Goal: Transaction & Acquisition: Book appointment/travel/reservation

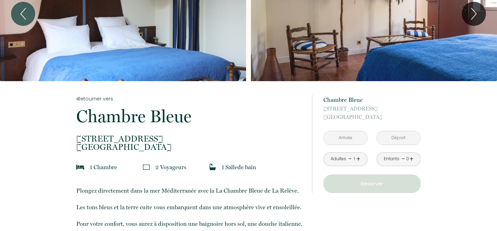
scroll to position [88, 0]
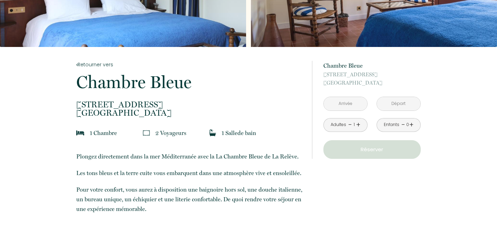
click at [347, 103] on input "text" at bounding box center [345, 103] width 43 height 13
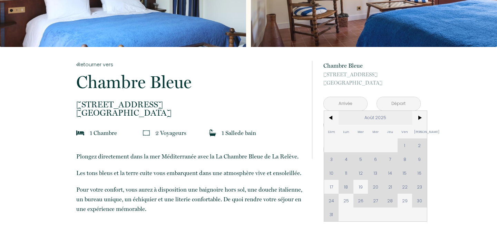
click at [412, 115] on span "Août 2025" at bounding box center [376, 118] width 74 height 14
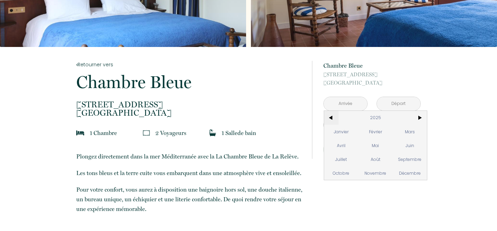
click at [330, 118] on span "<" at bounding box center [331, 118] width 15 height 14
click at [351, 86] on p "[STREET_ADDRESS]" at bounding box center [371, 78] width 97 height 17
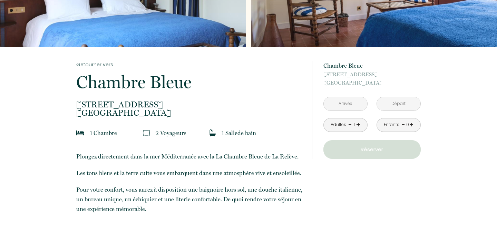
click at [345, 107] on input "text" at bounding box center [345, 103] width 43 height 13
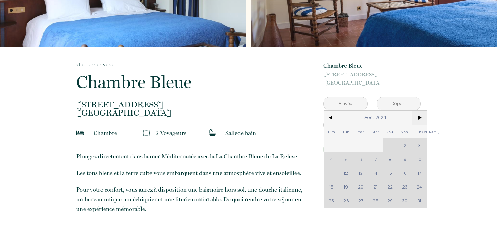
click at [422, 118] on span ">" at bounding box center [419, 118] width 15 height 14
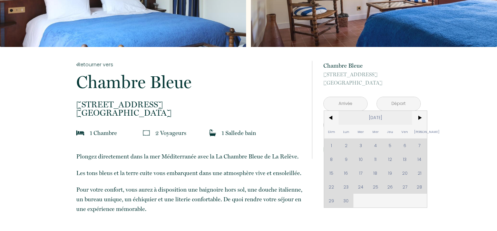
click at [376, 116] on span "[DATE]" at bounding box center [376, 118] width 74 height 14
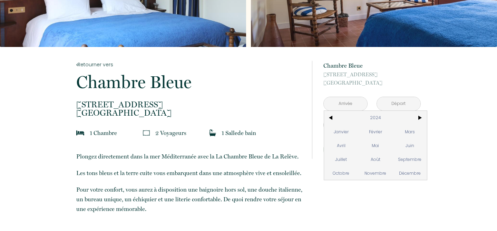
click at [376, 116] on span "2024" at bounding box center [376, 118] width 74 height 14
click at [417, 116] on span ">" at bounding box center [419, 118] width 15 height 14
click at [417, 117] on span ">" at bounding box center [419, 118] width 15 height 14
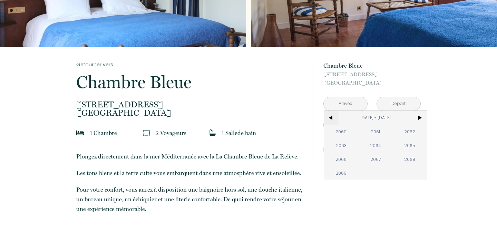
click at [335, 115] on span "<" at bounding box center [331, 118] width 15 height 14
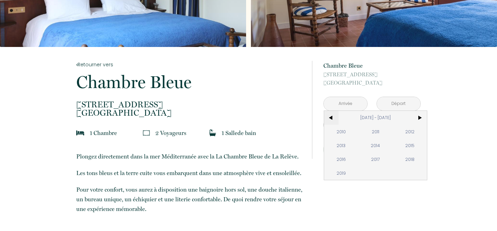
click at [335, 115] on span "<" at bounding box center [331, 118] width 15 height 14
click at [418, 120] on span ">" at bounding box center [419, 118] width 15 height 14
click at [410, 146] on span "2025" at bounding box center [409, 145] width 34 height 14
click at [414, 161] on span "Septembre" at bounding box center [409, 159] width 34 height 14
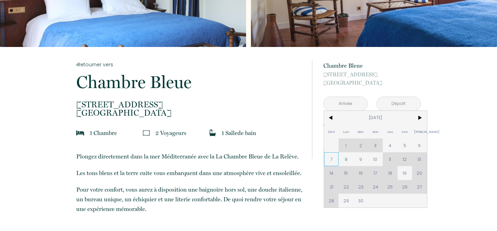
click at [332, 157] on span "7" at bounding box center [331, 159] width 15 height 14
type input "Dim [DATE]"
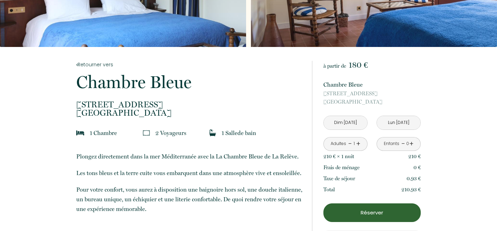
click at [394, 120] on input "Lun [DATE]" at bounding box center [398, 122] width 43 height 13
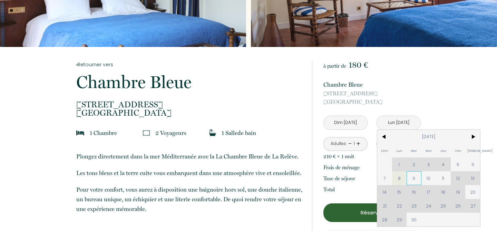
click at [416, 179] on span "9" at bounding box center [414, 178] width 15 height 14
type input "Mar [DATE]"
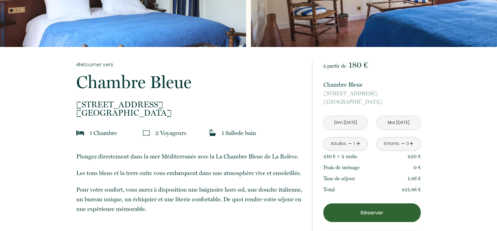
click at [396, 124] on input "Mar [DATE]" at bounding box center [398, 122] width 43 height 13
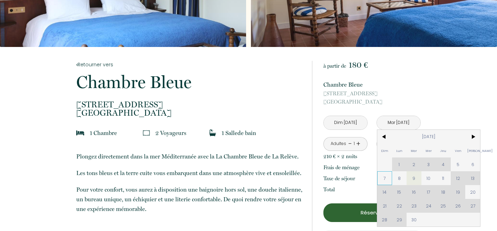
click at [387, 181] on span "7" at bounding box center [384, 178] width 15 height 14
type input "Ven [DATE]"
type input "Dim [DATE]"
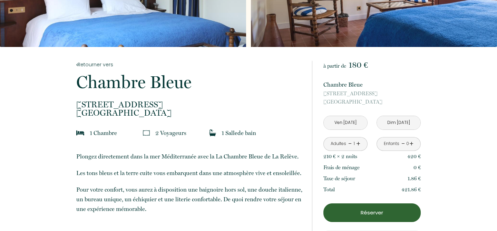
click at [343, 123] on input "Ven [DATE]" at bounding box center [345, 122] width 43 height 13
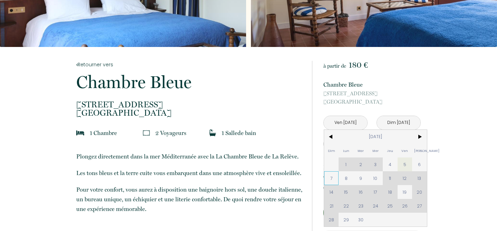
click at [330, 180] on span "7" at bounding box center [331, 178] width 15 height 14
type input "Dim [DATE]"
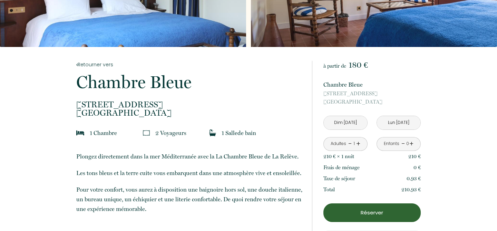
click at [397, 127] on input "Lun [DATE]" at bounding box center [398, 122] width 43 height 13
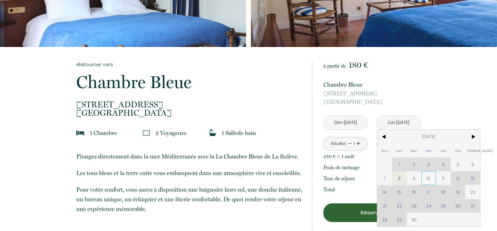
click at [426, 178] on span "10" at bounding box center [428, 178] width 15 height 14
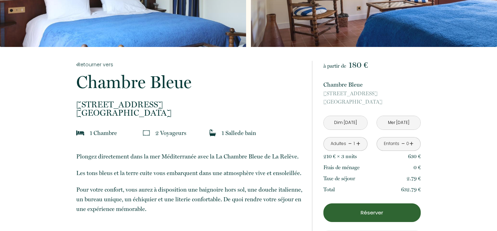
click at [389, 123] on input "Mer [DATE]" at bounding box center [398, 122] width 43 height 13
click at [395, 121] on input "Mer [DATE]" at bounding box center [398, 122] width 43 height 13
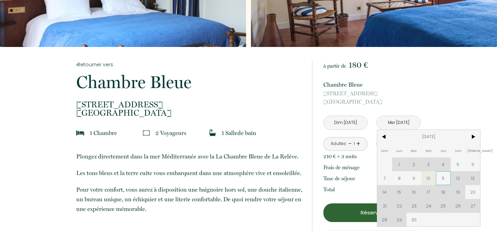
click at [442, 180] on span "11" at bounding box center [443, 178] width 15 height 14
type input "Jeu [DATE]"
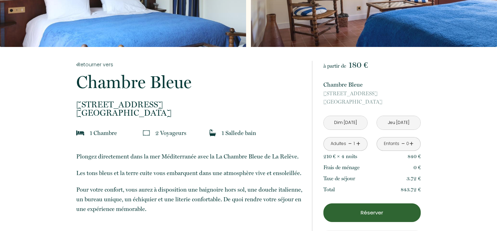
click at [406, 219] on button "Réserver" at bounding box center [371, 212] width 97 height 19
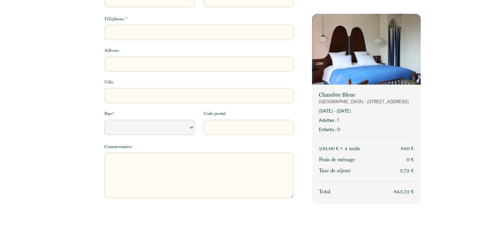
select select "Default select example"
